Goal: Information Seeking & Learning: Learn about a topic

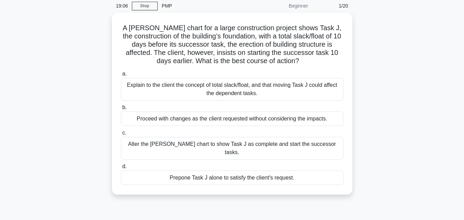
click at [410, 138] on div "A [PERSON_NAME] chart for a large construction project shows Task J, the constr…" at bounding box center [232, 108] width 392 height 190
click at [413, 101] on div "A [PERSON_NAME] chart for a large construction project shows Task J, the constr…" at bounding box center [232, 108] width 392 height 190
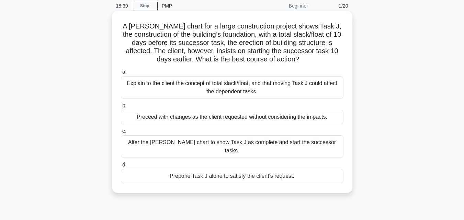
click at [268, 88] on div "Explain to the client the concept of total slack/float, and that moving Task J …" at bounding box center [232, 87] width 223 height 23
click at [121, 75] on input "a. Explain to the client the concept of total slack/float, and that moving Task…" at bounding box center [121, 72] width 0 height 4
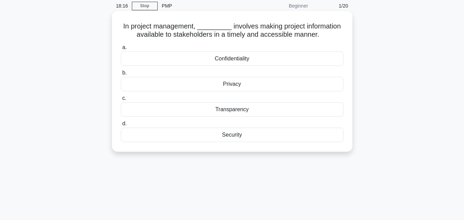
click at [249, 111] on div "Transparency" at bounding box center [232, 109] width 223 height 14
click at [121, 101] on input "c. Transparency" at bounding box center [121, 98] width 0 height 4
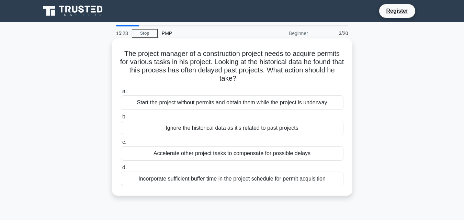
click at [236, 155] on div "Accelerate other project tasks to compensate for possible delays" at bounding box center [232, 153] width 223 height 14
click at [121, 145] on input "c. Accelerate other project tasks to compensate for possible delays" at bounding box center [121, 142] width 0 height 4
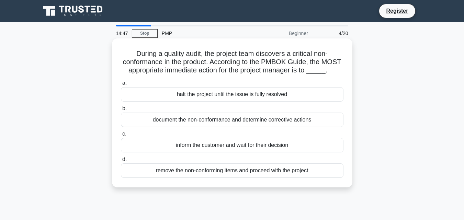
click at [241, 122] on div "document the non-conformance and determine corrective actions" at bounding box center [232, 120] width 223 height 14
click at [121, 111] on input "b. document the non-conformance and determine corrective actions" at bounding box center [121, 109] width 0 height 4
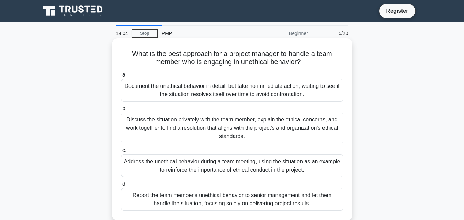
click at [257, 170] on div "Address the unethical behavior during a team meeting, using the situation as an…" at bounding box center [232, 166] width 223 height 23
click at [121, 153] on input "c. Address the unethical behavior during a team meeting, using the situation as…" at bounding box center [121, 150] width 0 height 4
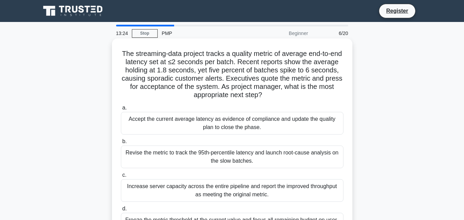
click at [209, 158] on div "Revise the metric to track the 95th-percentile latency and launch root-cause an…" at bounding box center [232, 157] width 223 height 23
click at [121, 144] on input "b. Revise the metric to track the 95th-percentile latency and launch root-cause…" at bounding box center [121, 142] width 0 height 4
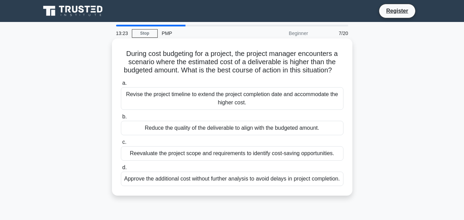
click at [238, 135] on div "Reduce the quality of the deliverable to align with the budgeted amount." at bounding box center [232, 128] width 223 height 14
click at [121, 119] on input "b. Reduce the quality of the deliverable to align with the budgeted amount." at bounding box center [121, 117] width 0 height 4
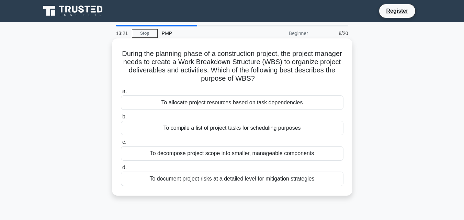
click at [225, 155] on div "To decompose project scope into smaller, manageable components" at bounding box center [232, 153] width 223 height 14
click at [121, 145] on input "c. To decompose project scope into smaller, manageable components" at bounding box center [121, 142] width 0 height 4
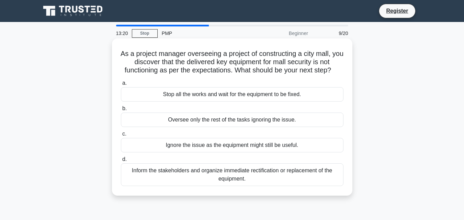
click at [245, 118] on div "Oversee only the rest of the tasks ignoring the issue." at bounding box center [232, 120] width 223 height 14
click at [121, 111] on input "b. Oversee only the rest of the tasks ignoring the issue." at bounding box center [121, 109] width 0 height 4
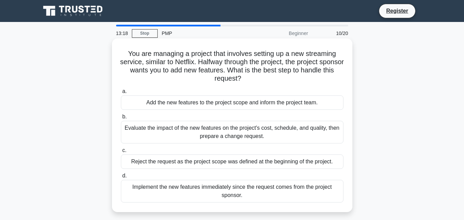
click at [238, 137] on div "Evaluate the impact of the new features on the project's cost, schedule, and qu…" at bounding box center [232, 132] width 223 height 23
click at [121, 119] on input "b. Evaluate the impact of the new features on the project's cost, schedule, and…" at bounding box center [121, 117] width 0 height 4
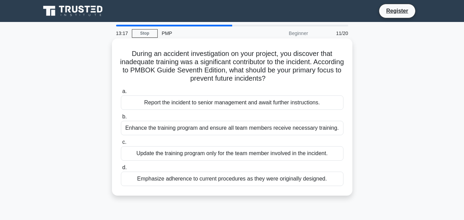
click at [236, 154] on div "Update the training program only for the team member involved in the incident." at bounding box center [232, 153] width 223 height 14
click at [121, 145] on input "c. Update the training program only for the team member involved in the inciden…" at bounding box center [121, 142] width 0 height 4
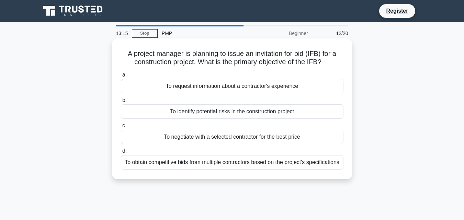
click at [242, 115] on div "To identify potential risks in the construction project" at bounding box center [232, 111] width 223 height 14
click at [121, 103] on input "b. To identify potential risks in the construction project" at bounding box center [121, 100] width 0 height 4
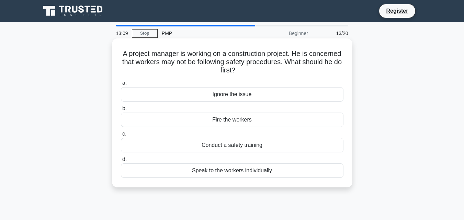
click at [238, 146] on div "Conduct a safety training" at bounding box center [232, 145] width 223 height 14
click at [121, 136] on input "c. Conduct a safety training" at bounding box center [121, 134] width 0 height 4
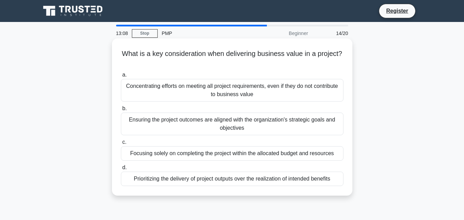
click at [263, 121] on div "Ensuring the project outcomes are aligned with the organization's strategic goa…" at bounding box center [232, 124] width 223 height 23
click at [121, 111] on input "b. Ensuring the project outcomes are aligned with the organization's strategic …" at bounding box center [121, 109] width 0 height 4
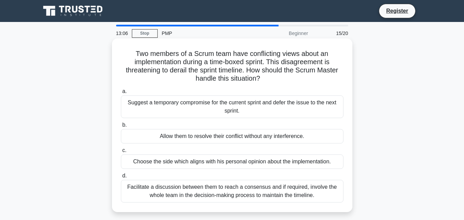
click at [247, 106] on div "Suggest a temporary compromise for the current sprint and defer the issue to th…" at bounding box center [232, 107] width 223 height 23
click at [121, 94] on input "a. Suggest a temporary compromise for the current sprint and defer the issue to…" at bounding box center [121, 91] width 0 height 4
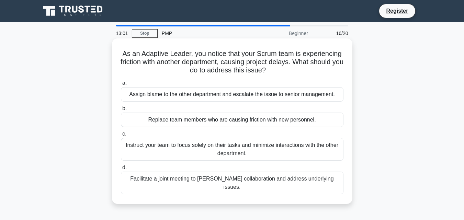
click at [283, 94] on div "Assign blame to the other department and escalate the issue to senior managemen…" at bounding box center [232, 94] width 223 height 14
click at [121, 86] on input "a. Assign blame to the other department and escalate the issue to senior manage…" at bounding box center [121, 83] width 0 height 4
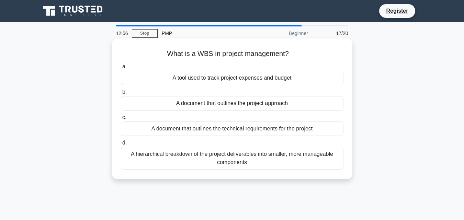
click at [257, 160] on div "A hierarchical breakdown of the project deliverables into smaller, more managea…" at bounding box center [232, 158] width 223 height 23
click at [121, 145] on input "d. A hierarchical breakdown of the project deliverables into smaller, more mana…" at bounding box center [121, 143] width 0 height 4
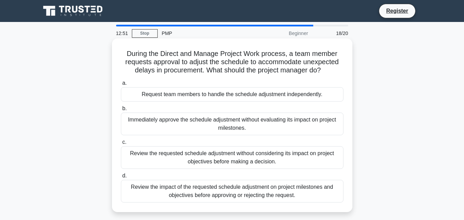
click at [268, 161] on div "Review the requested schedule adjustment without considering its impact on proj…" at bounding box center [232, 157] width 223 height 23
click at [121, 145] on input "c. Review the requested schedule adjustment without considering its impact on p…" at bounding box center [121, 142] width 0 height 4
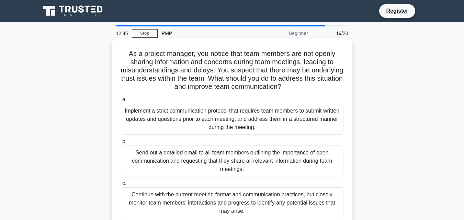
click at [283, 197] on div "Continue with the current meeting format and communication practices, but close…" at bounding box center [232, 203] width 223 height 31
click at [121, 186] on input "c. Continue with the current meeting format and communication practices, but cl…" at bounding box center [121, 183] width 0 height 4
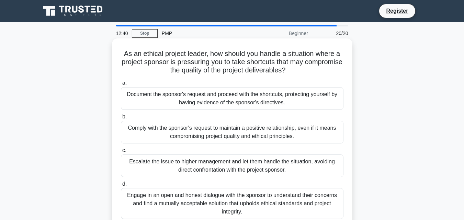
click at [217, 214] on div "Engage in an open and honest dialogue with the sponsor to understand their conc…" at bounding box center [232, 203] width 223 height 31
click at [121, 187] on input "d. Engage in an open and honest dialogue with the sponsor to understand their c…" at bounding box center [121, 184] width 0 height 4
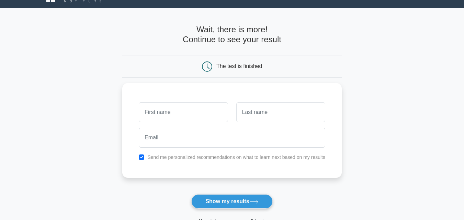
click at [227, 201] on button "Show my results" at bounding box center [231, 201] width 81 height 14
click at [234, 153] on label "Send me personalized recommendations on what to learn next based on my results" at bounding box center [236, 155] width 178 height 5
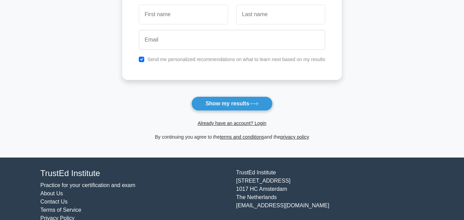
scroll to position [109, 0]
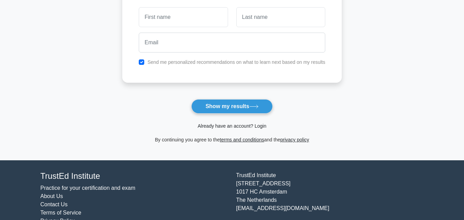
click at [246, 129] on link "Already have an account? Login" at bounding box center [232, 125] width 69 height 5
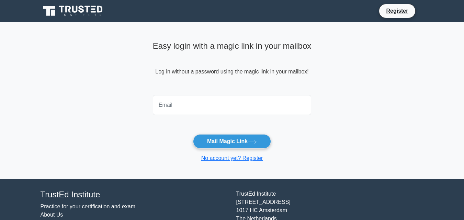
click at [219, 98] on input "email" at bounding box center [232, 105] width 159 height 20
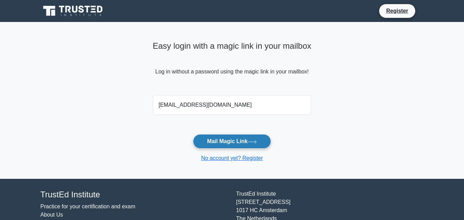
type input "lalasoa.licaltzie@gmail.com"
click at [227, 142] on button "Mail Magic Link" at bounding box center [232, 141] width 78 height 14
